Goal: Transaction & Acquisition: Obtain resource

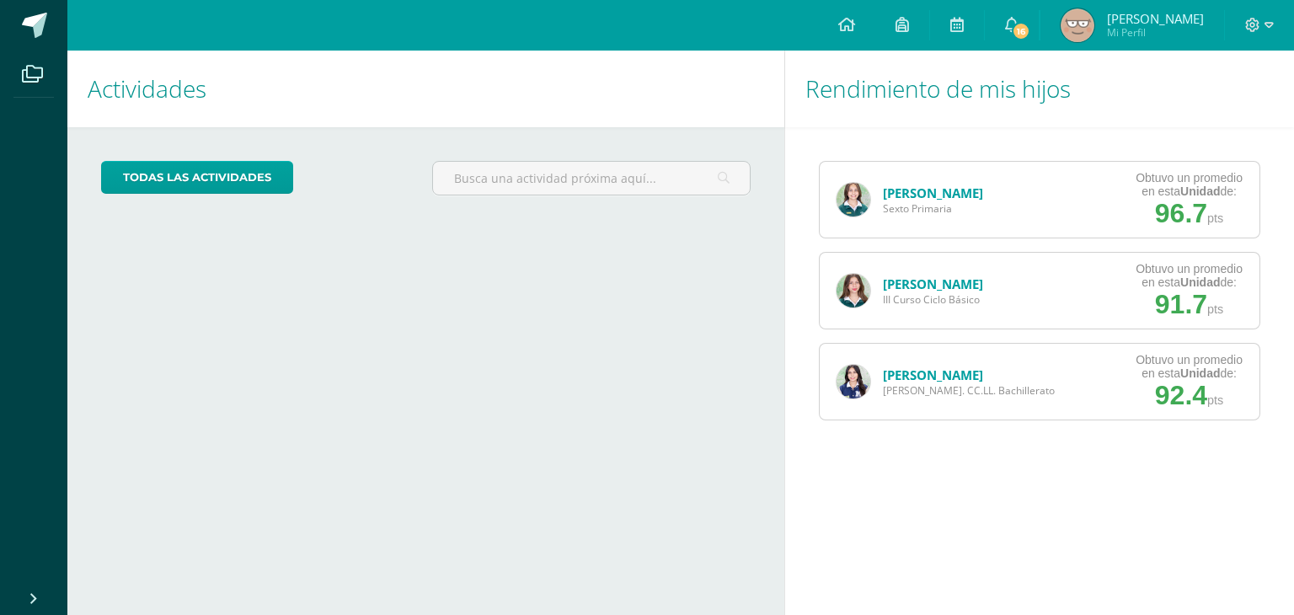
click at [1095, 23] on img at bounding box center [1078, 25] width 34 height 34
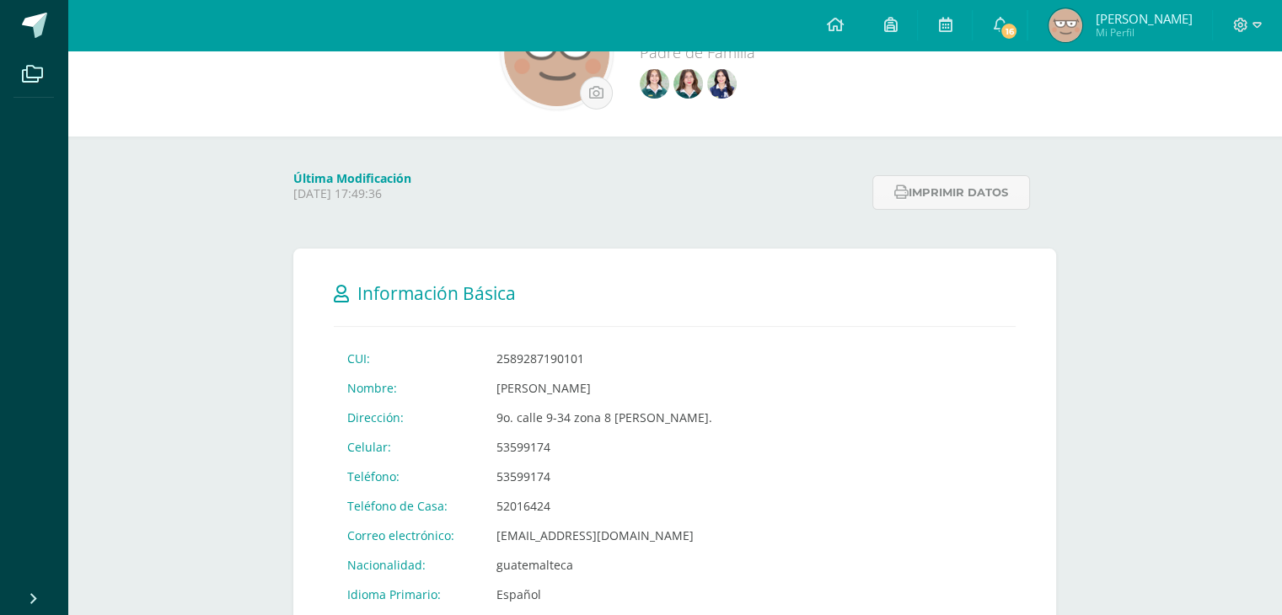
scroll to position [84, 0]
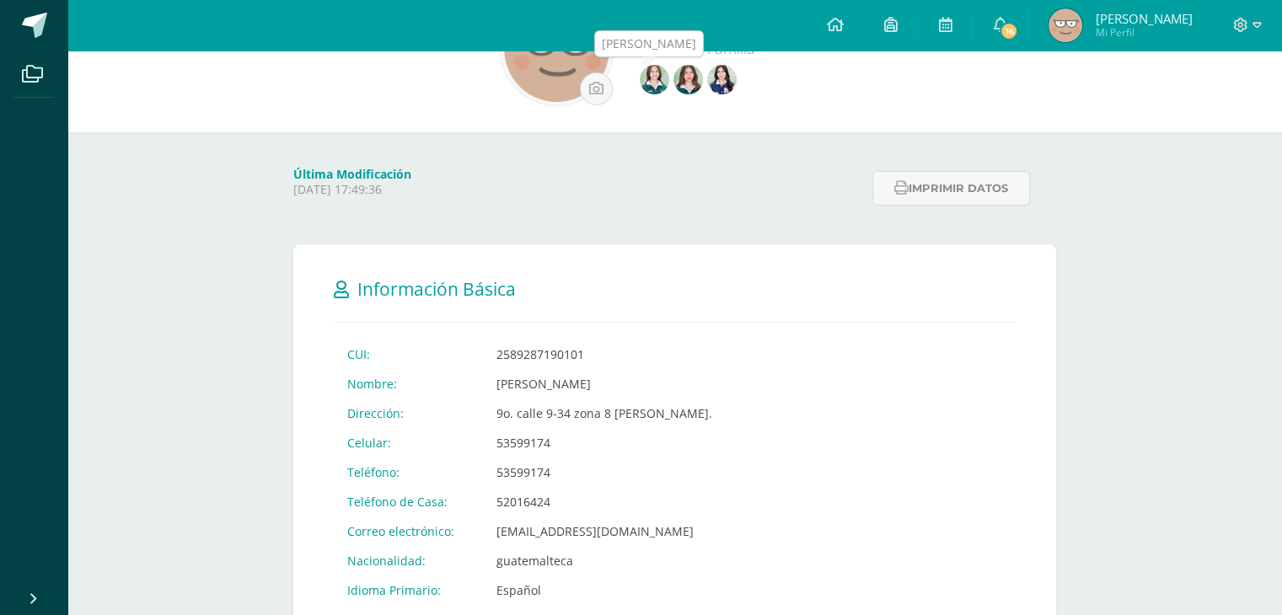
click at [669, 82] on img at bounding box center [654, 79] width 29 height 29
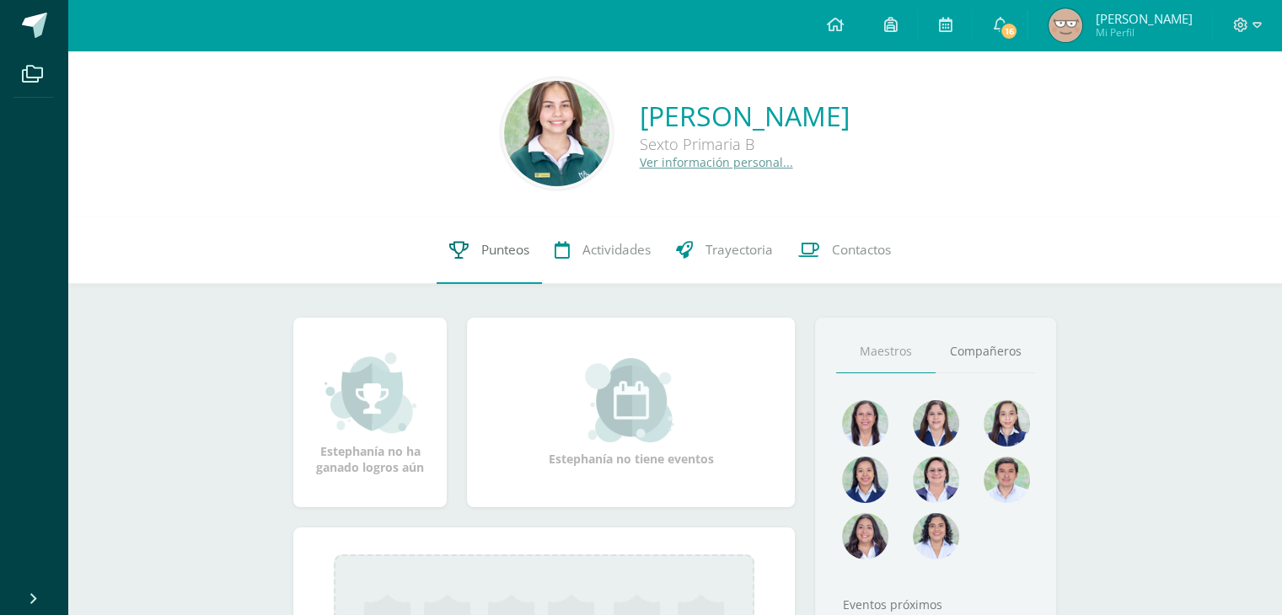
click at [510, 255] on span "Punteos" at bounding box center [505, 250] width 48 height 18
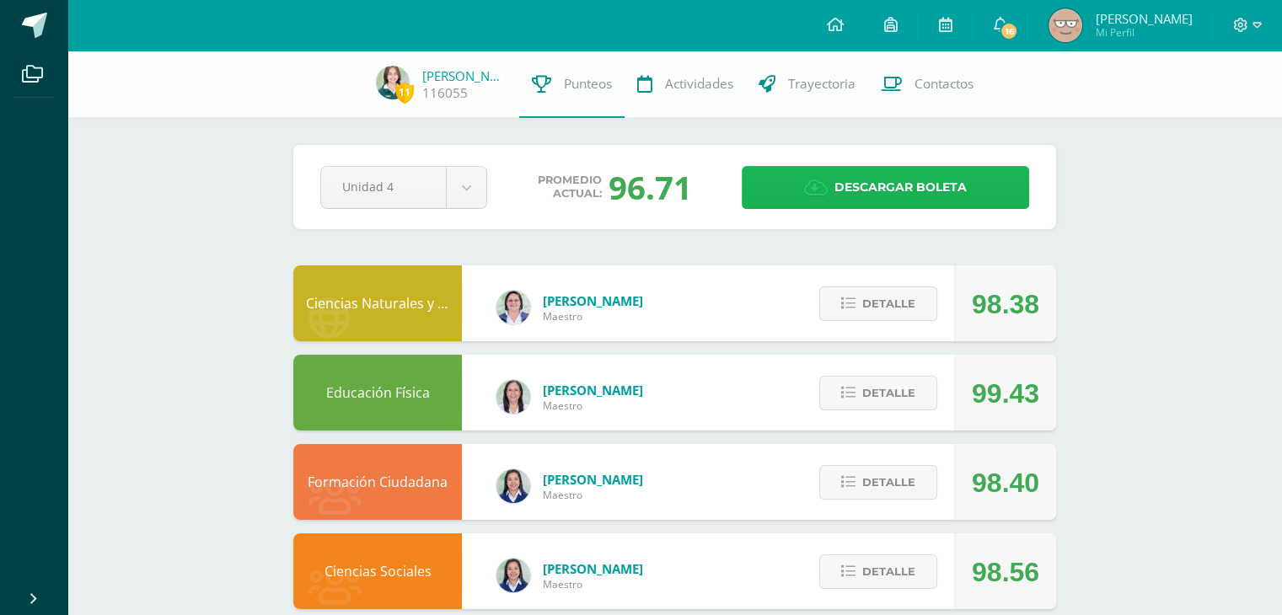
click at [884, 179] on span "Descargar boleta" at bounding box center [900, 187] width 132 height 41
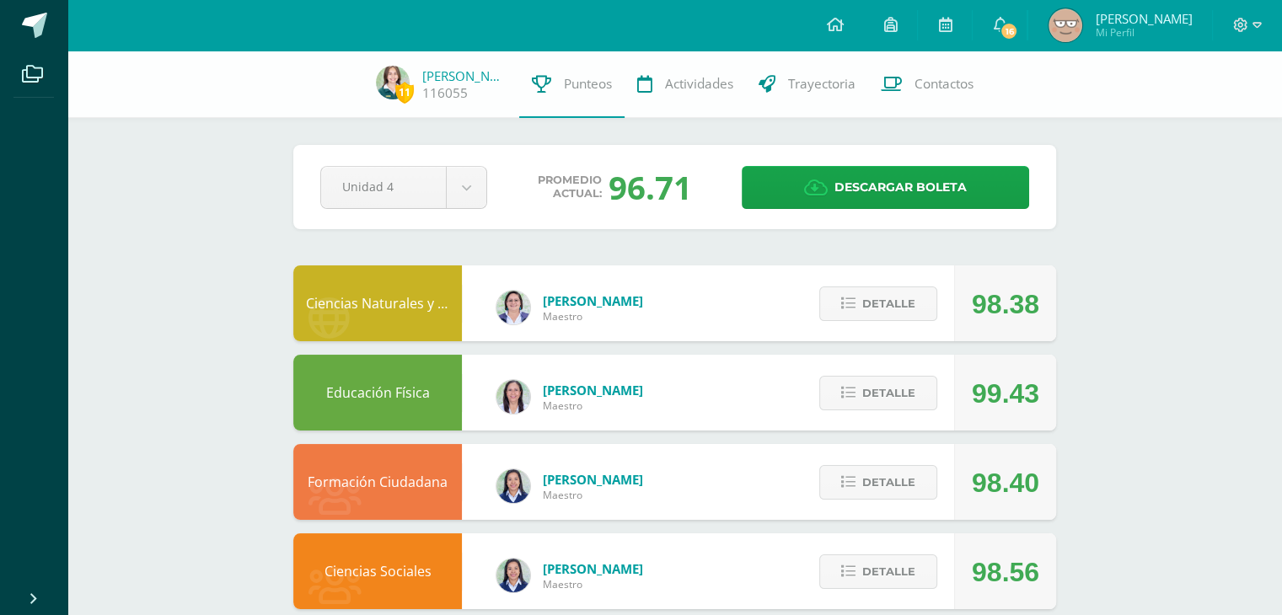
click at [1143, 24] on span "[PERSON_NAME] Mi Perfil" at bounding box center [1120, 25] width 150 height 34
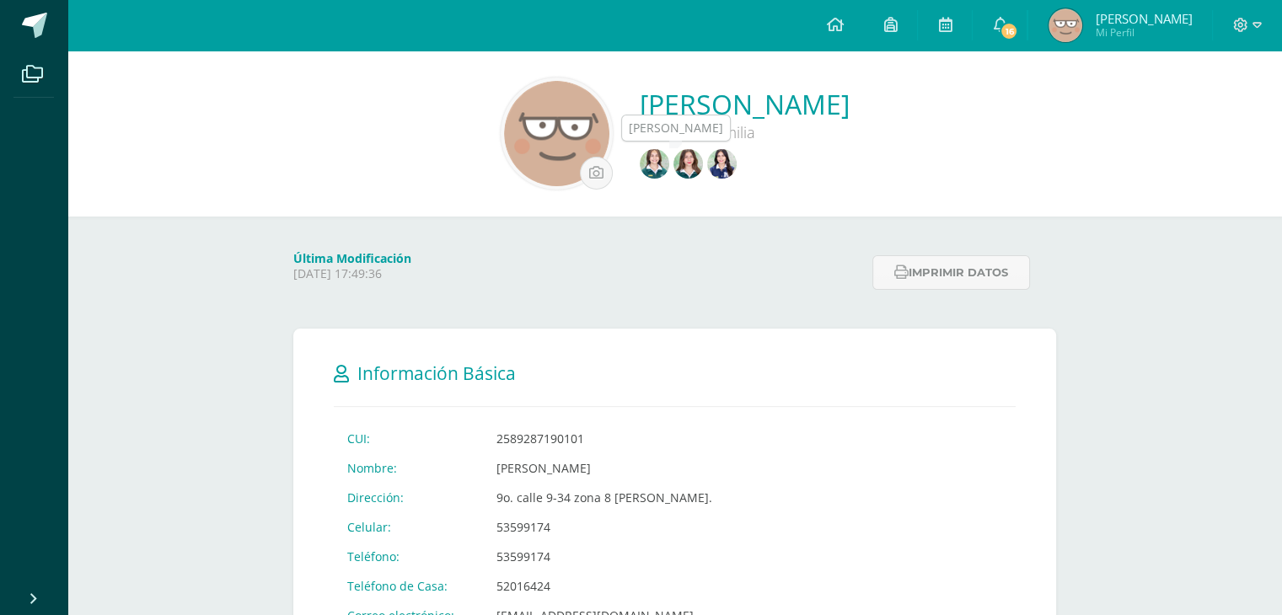
click at [703, 171] on img at bounding box center [687, 163] width 29 height 29
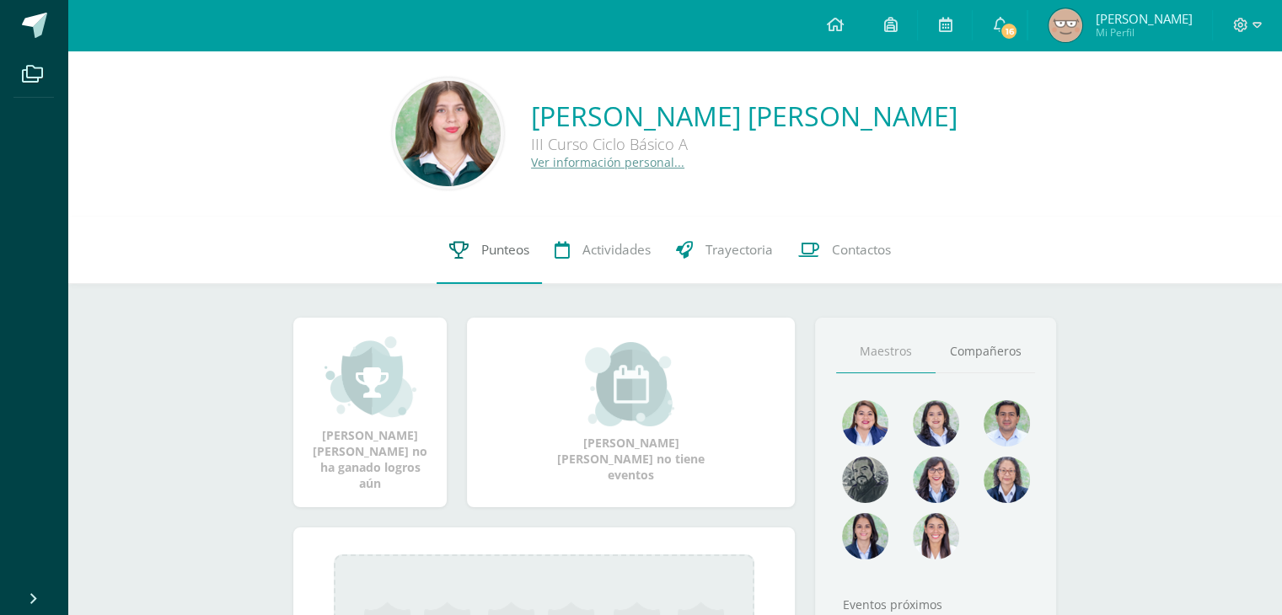
click at [509, 254] on span "Punteos" at bounding box center [505, 250] width 48 height 18
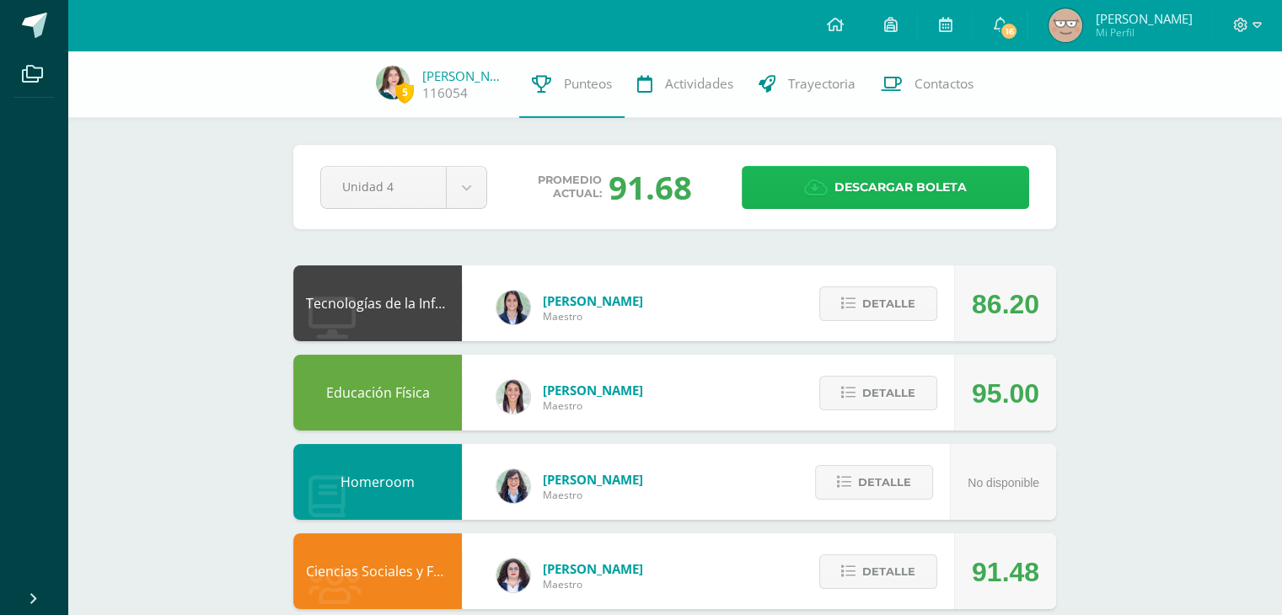
click at [880, 185] on span "Descargar boleta" at bounding box center [900, 187] width 132 height 41
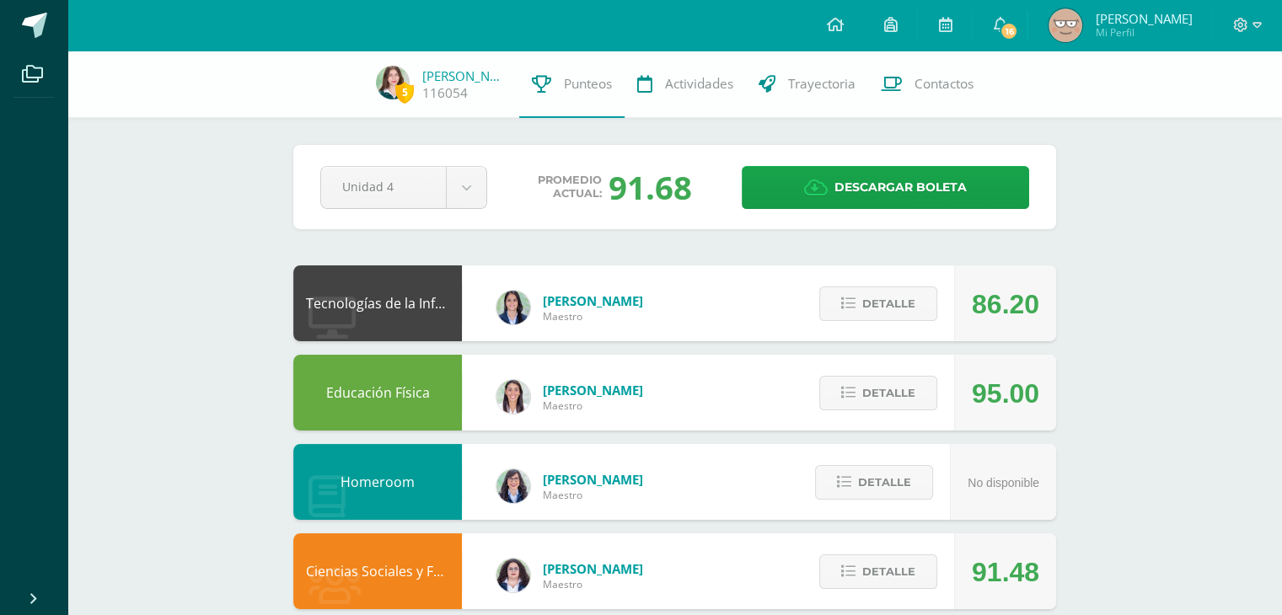
click at [1140, 24] on span "Emma Mi Perfil" at bounding box center [1120, 25] width 150 height 34
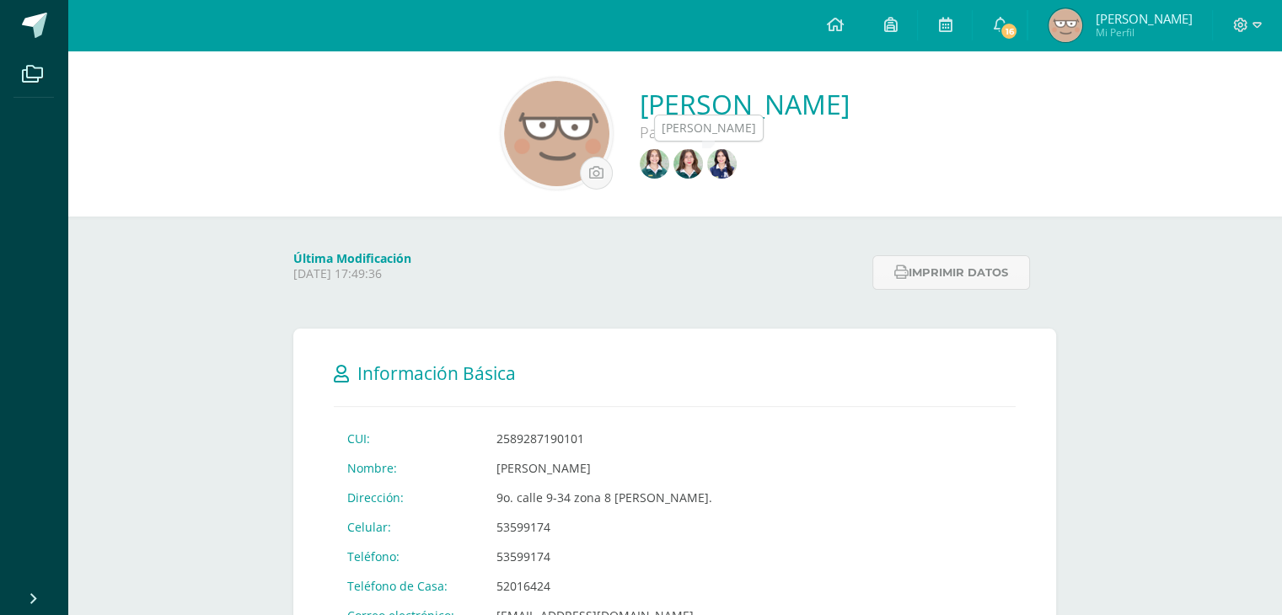
click at [737, 156] on img at bounding box center [721, 163] width 29 height 29
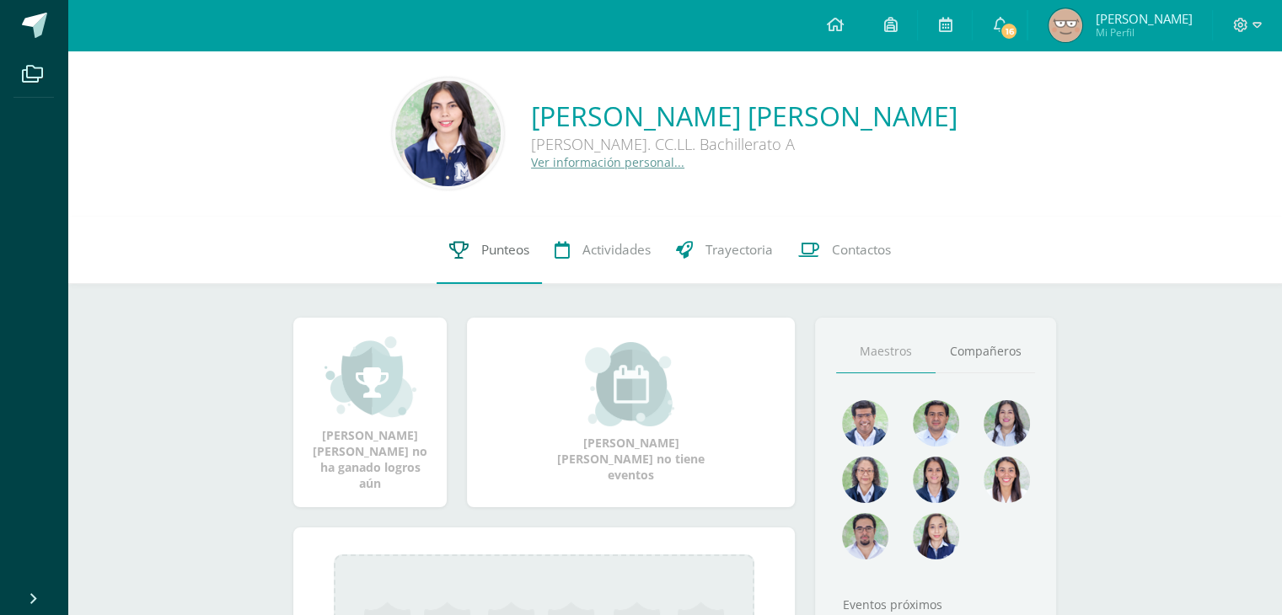
click at [512, 247] on span "Punteos" at bounding box center [505, 250] width 48 height 18
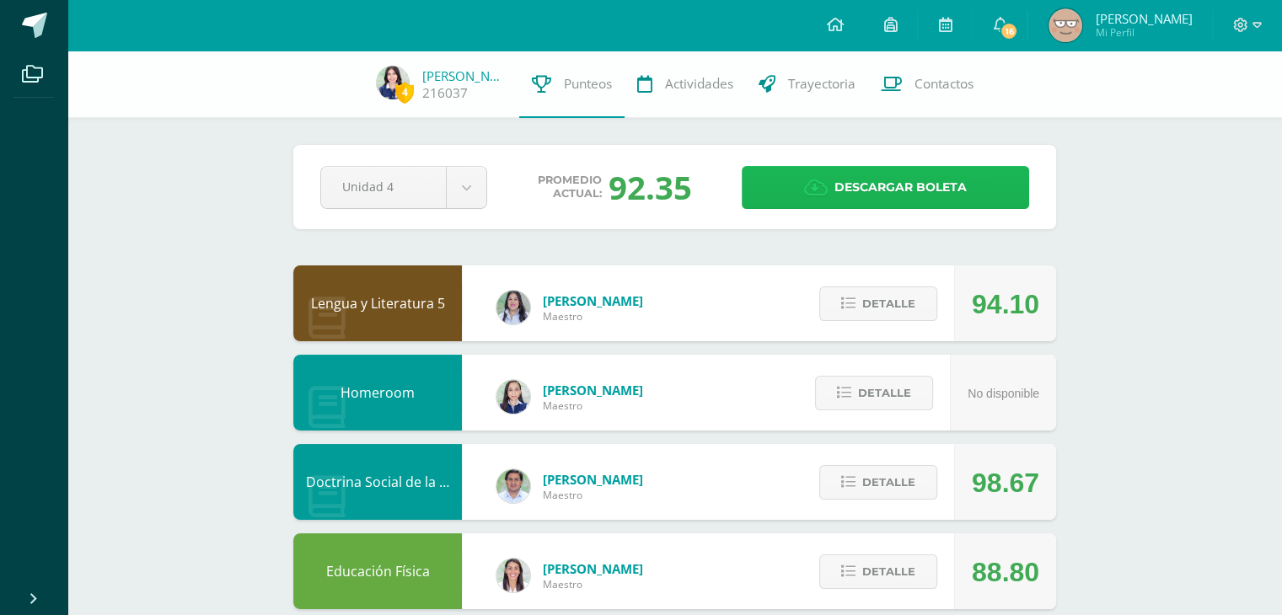
click at [873, 190] on span "Descargar boleta" at bounding box center [900, 187] width 132 height 41
